Goal: Find specific page/section: Find specific page/section

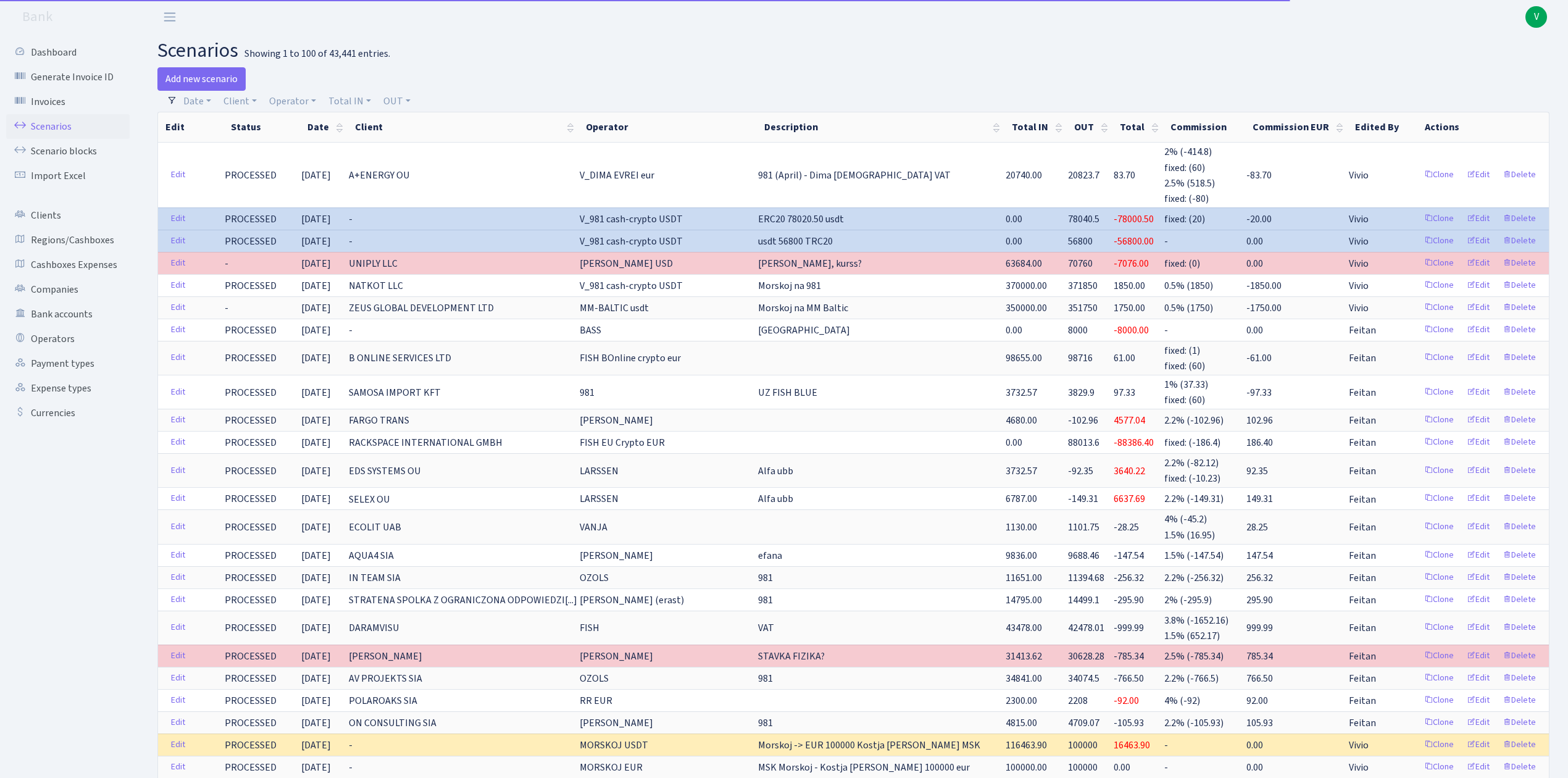
select select "100"
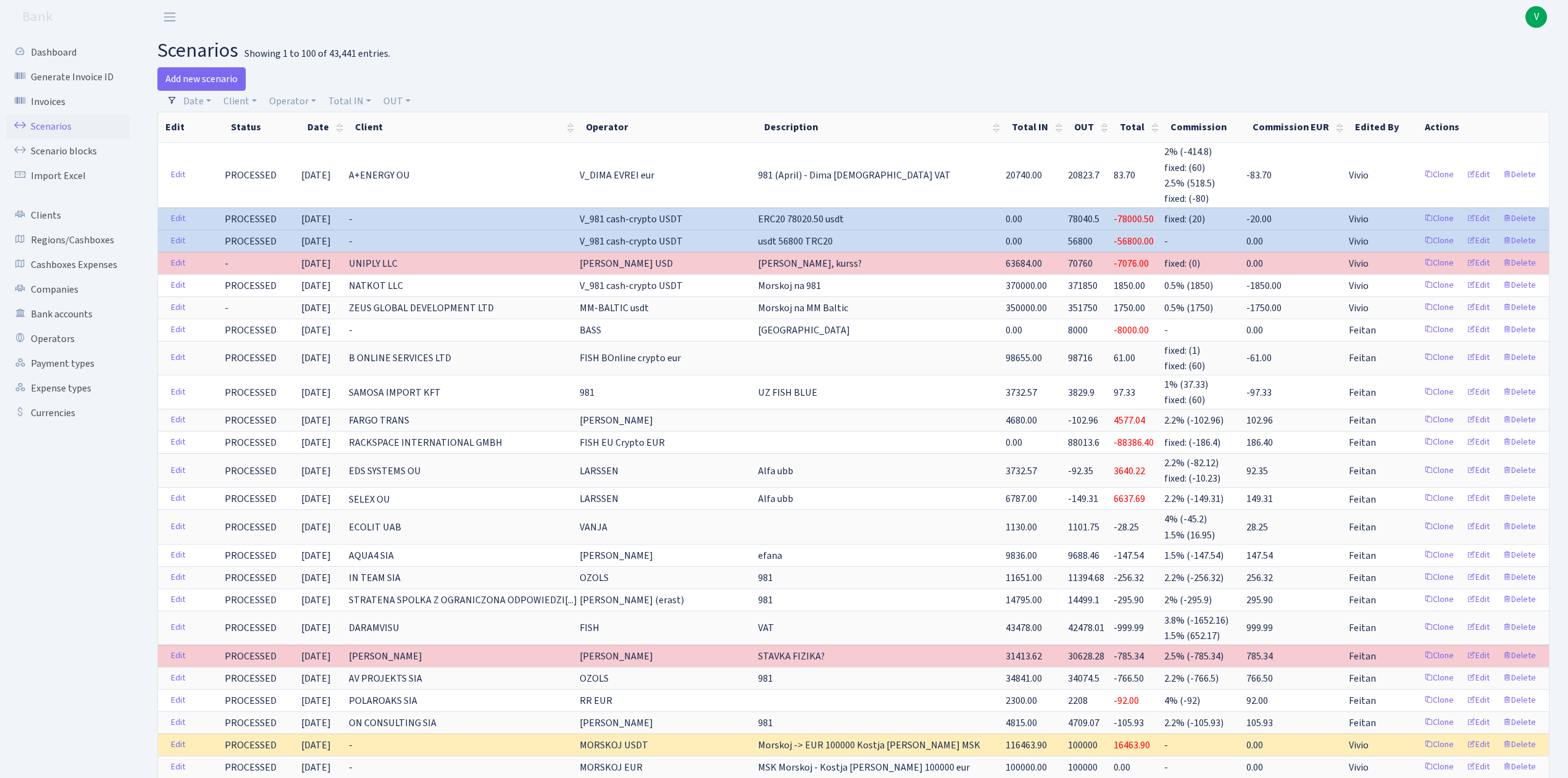
click at [72, 115] on link "Scenarios" at bounding box center [68, 127] width 124 height 25
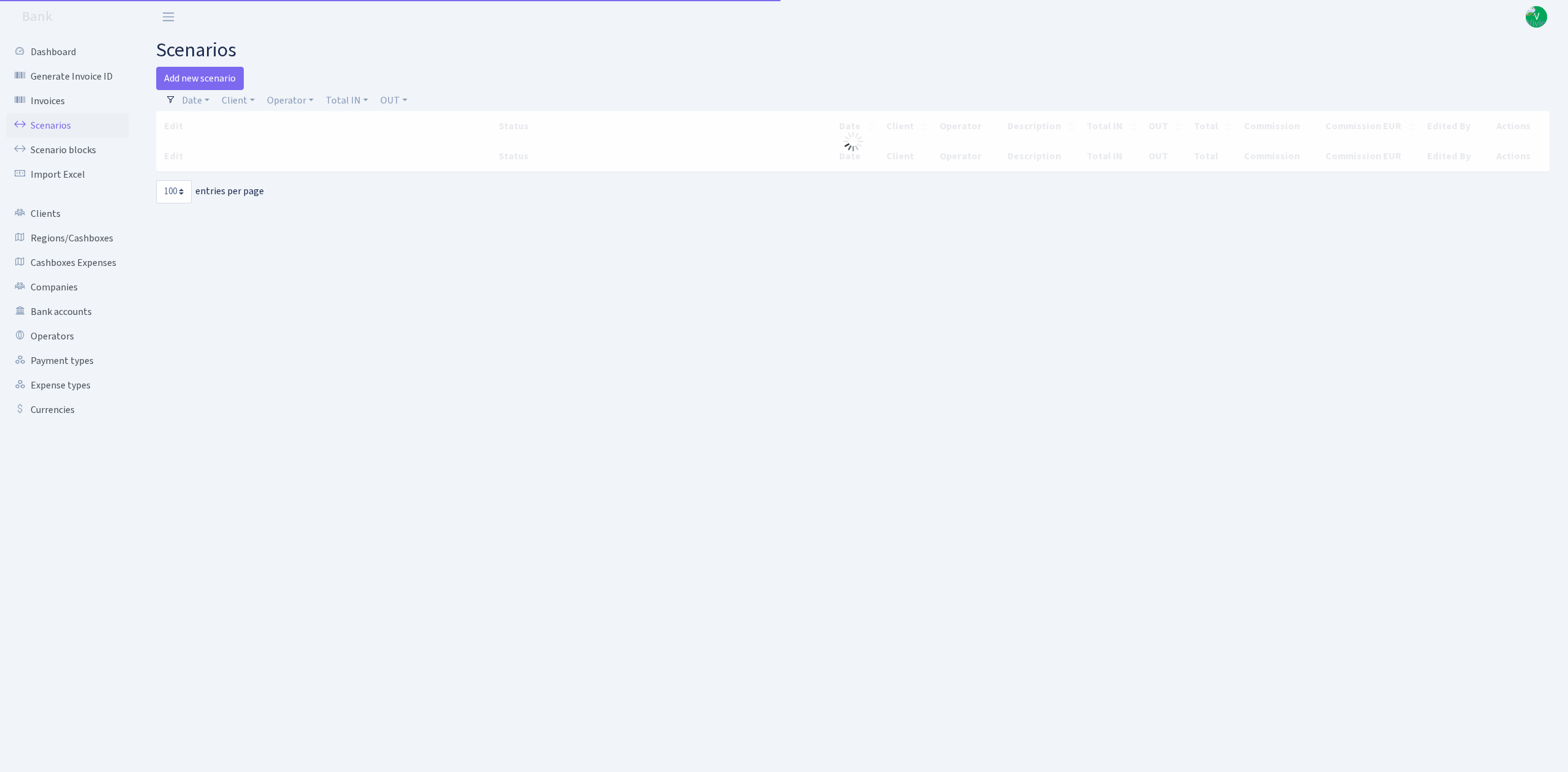
select select "100"
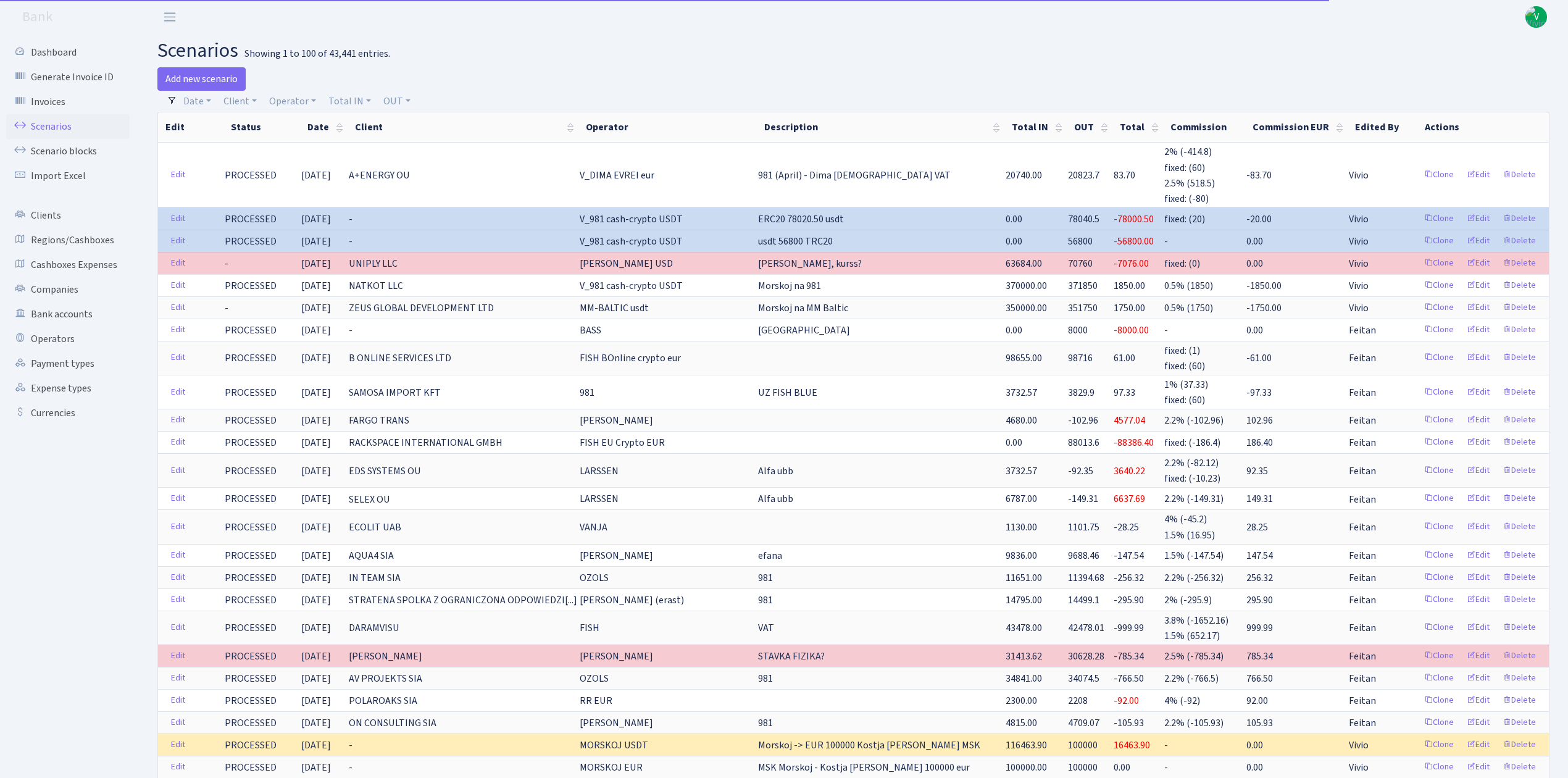
click at [58, 120] on link "Scenarios" at bounding box center [68, 127] width 124 height 25
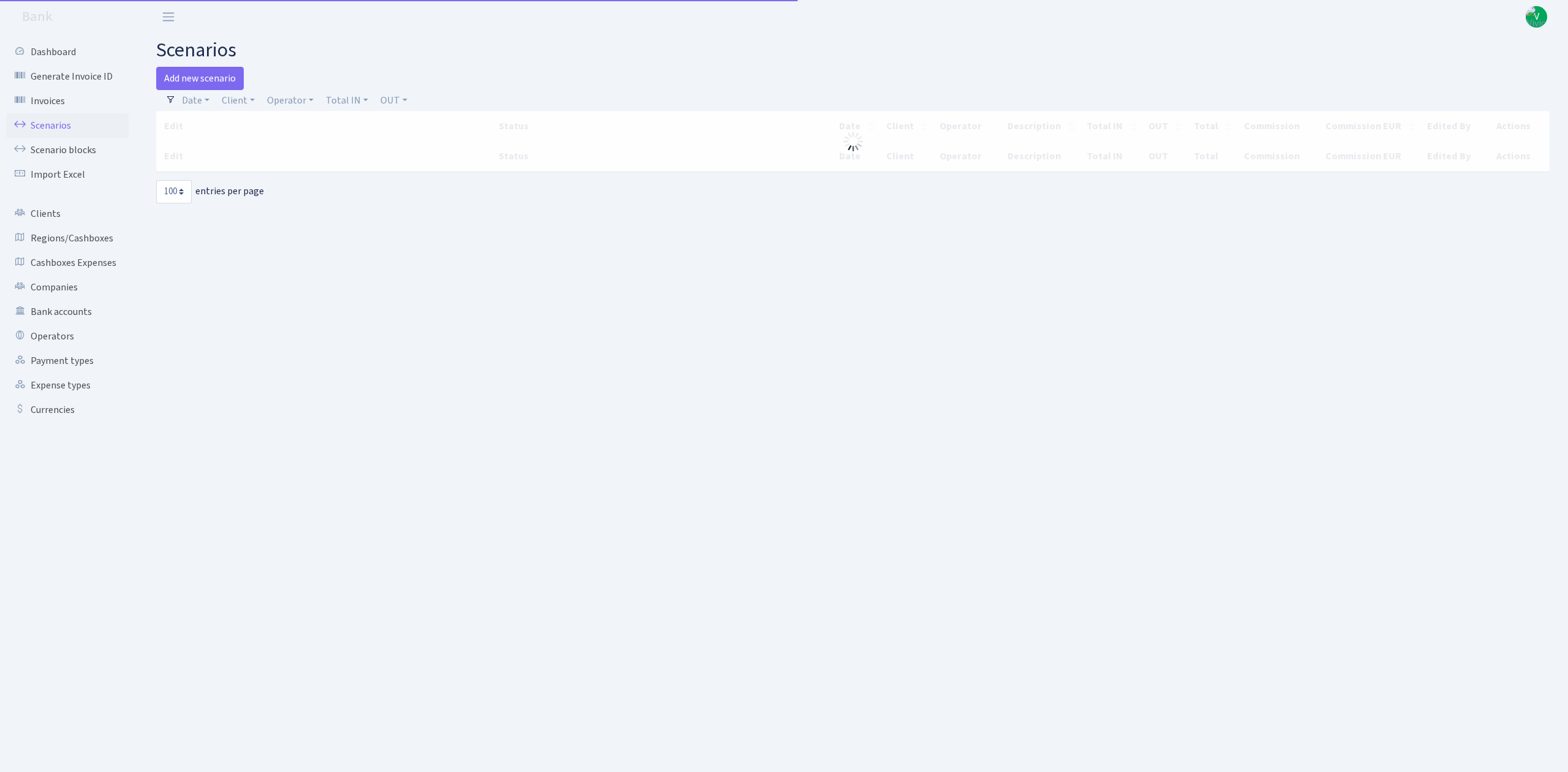
select select "100"
